Goal: Navigation & Orientation: Find specific page/section

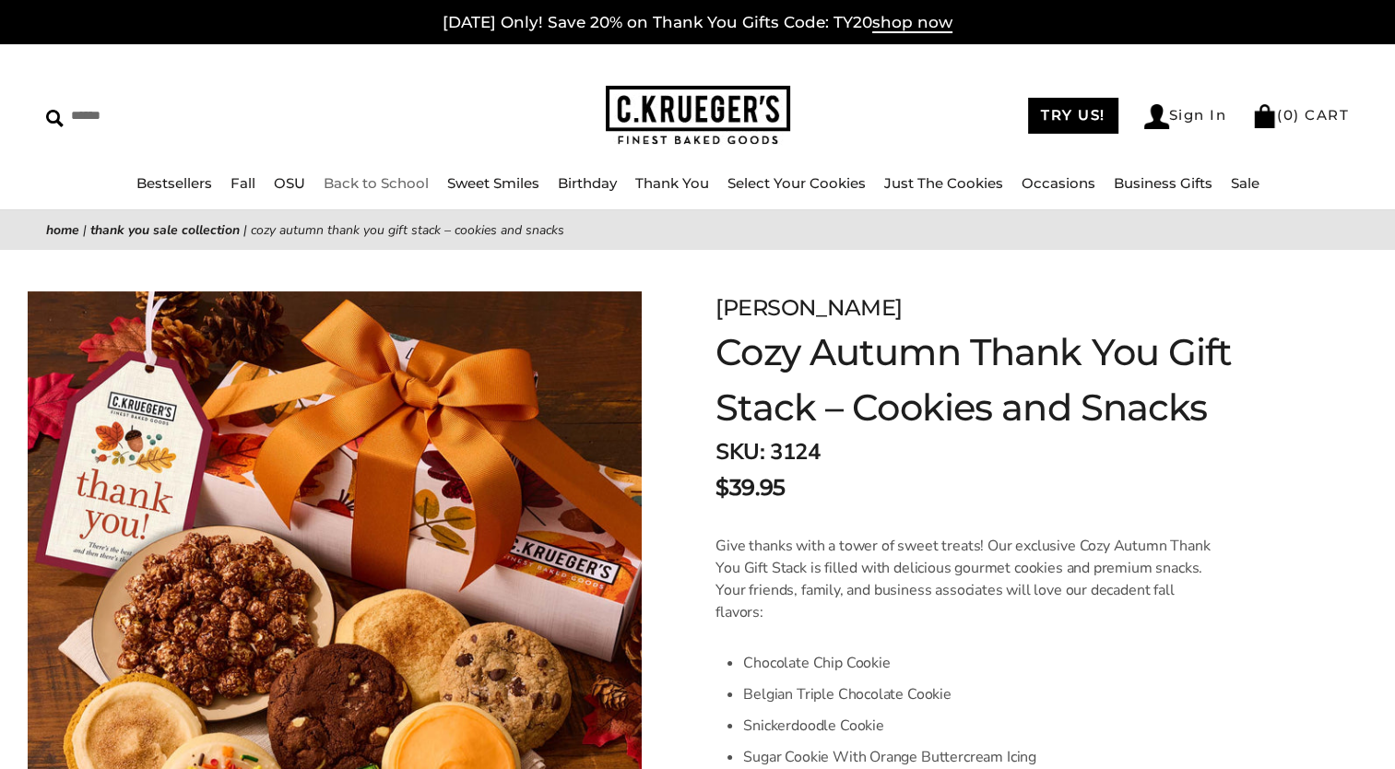
click at [385, 184] on link "Back to School" at bounding box center [376, 183] width 105 height 18
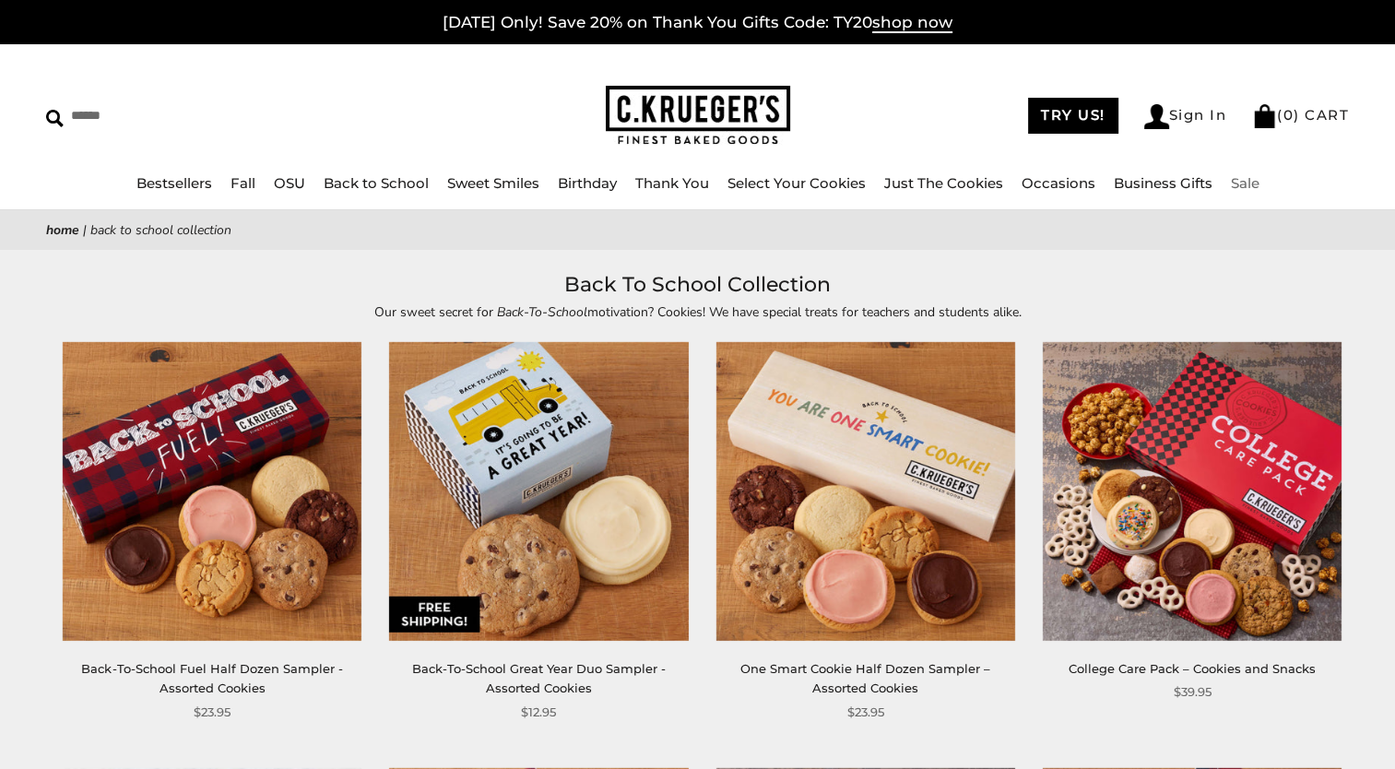
click at [1248, 182] on link "Sale" at bounding box center [1245, 183] width 29 height 18
